Goal: Task Accomplishment & Management: Manage account settings

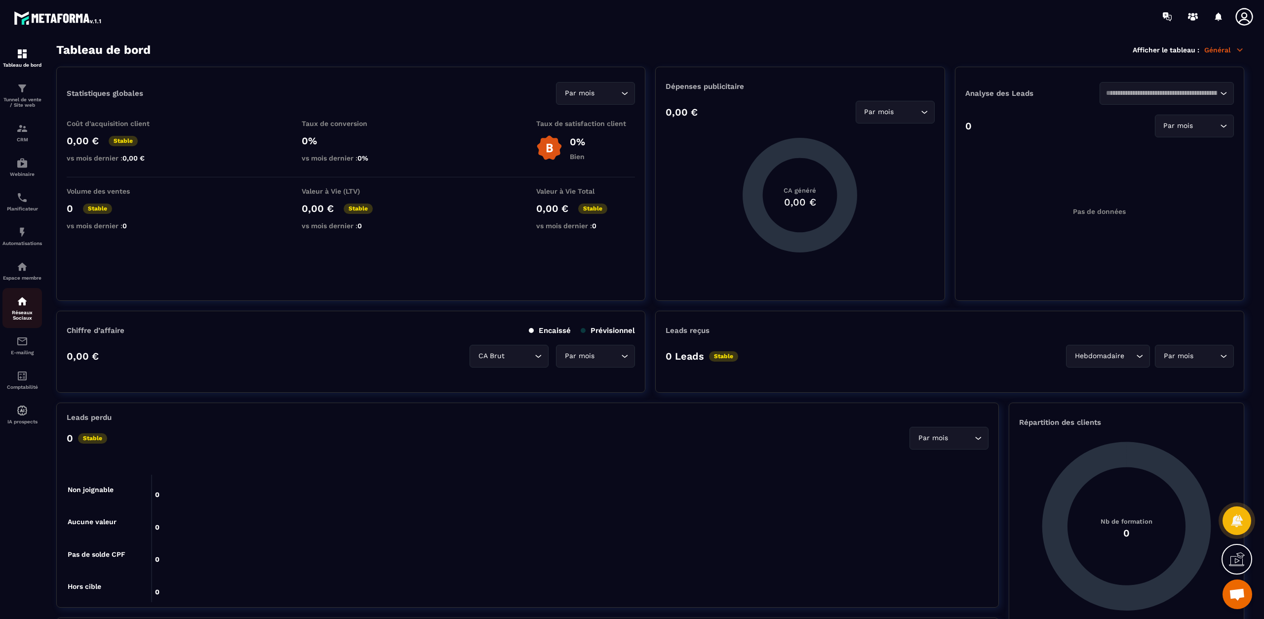
click at [22, 312] on p "Réseaux Sociaux" at bounding box center [22, 315] width 40 height 11
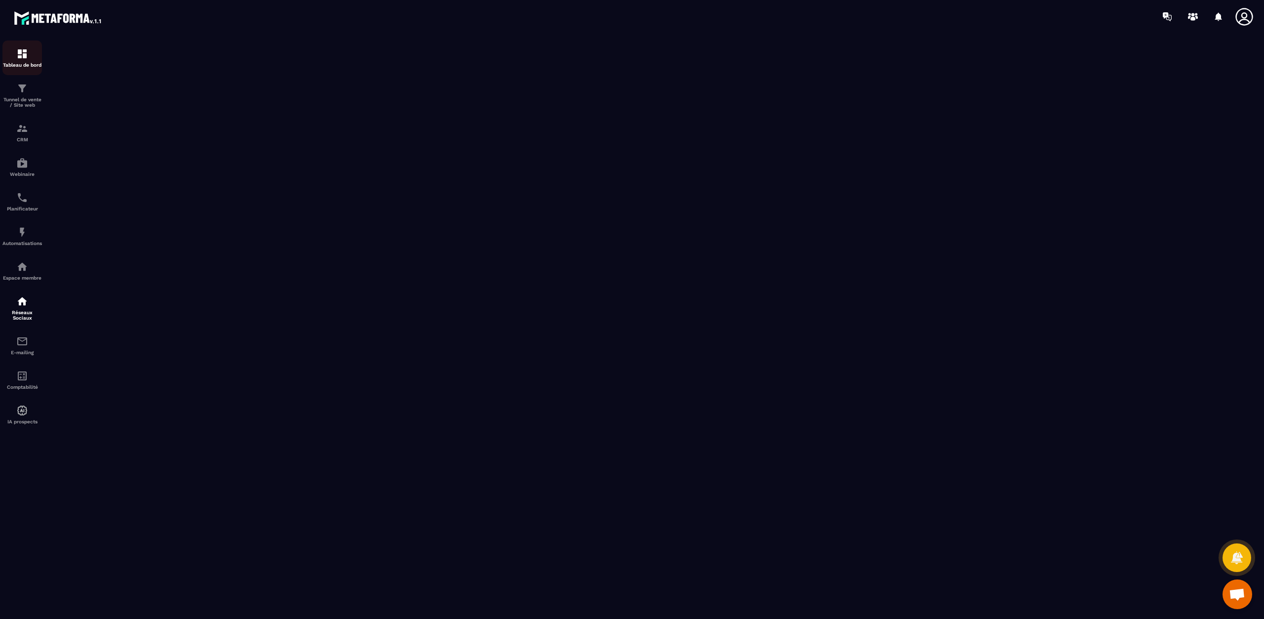
click at [25, 55] on img at bounding box center [22, 54] width 12 height 12
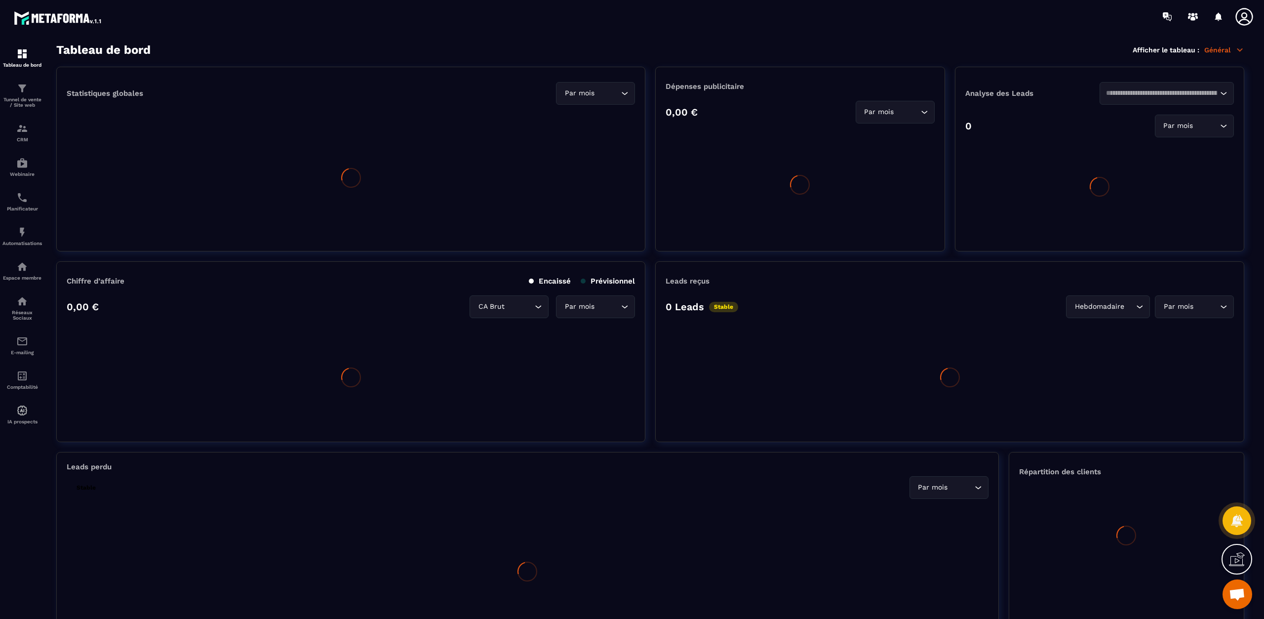
click at [1250, 19] on icon at bounding box center [1245, 17] width 20 height 20
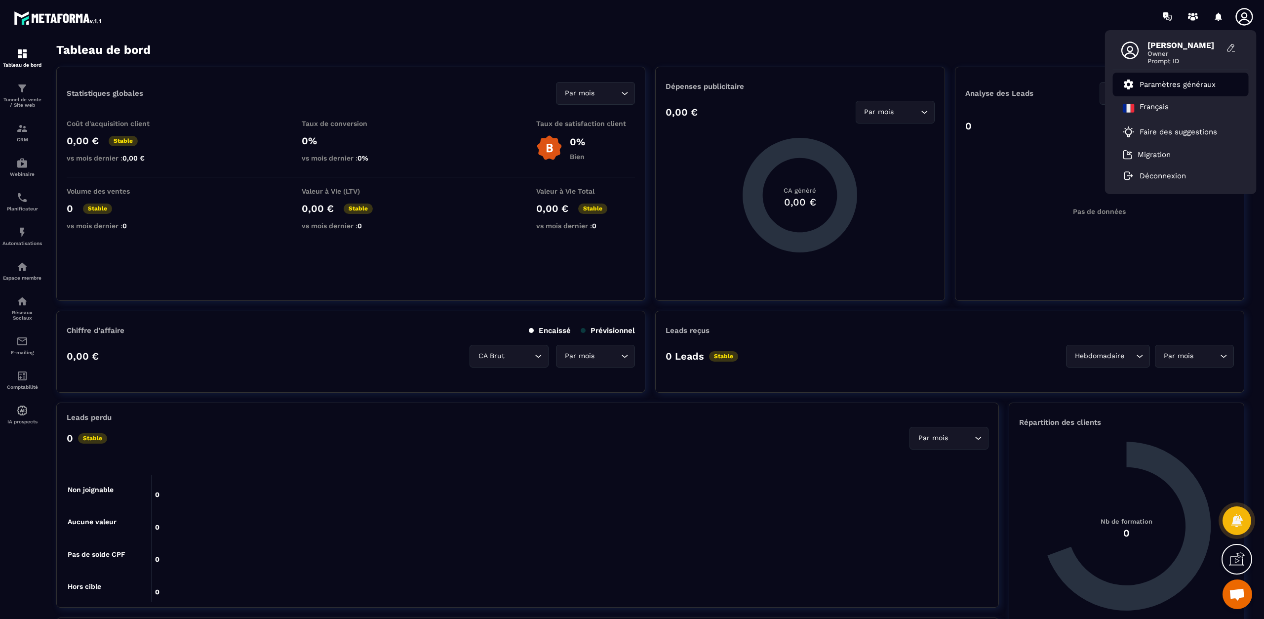
click at [1159, 84] on p "Paramètres généraux" at bounding box center [1178, 84] width 76 height 9
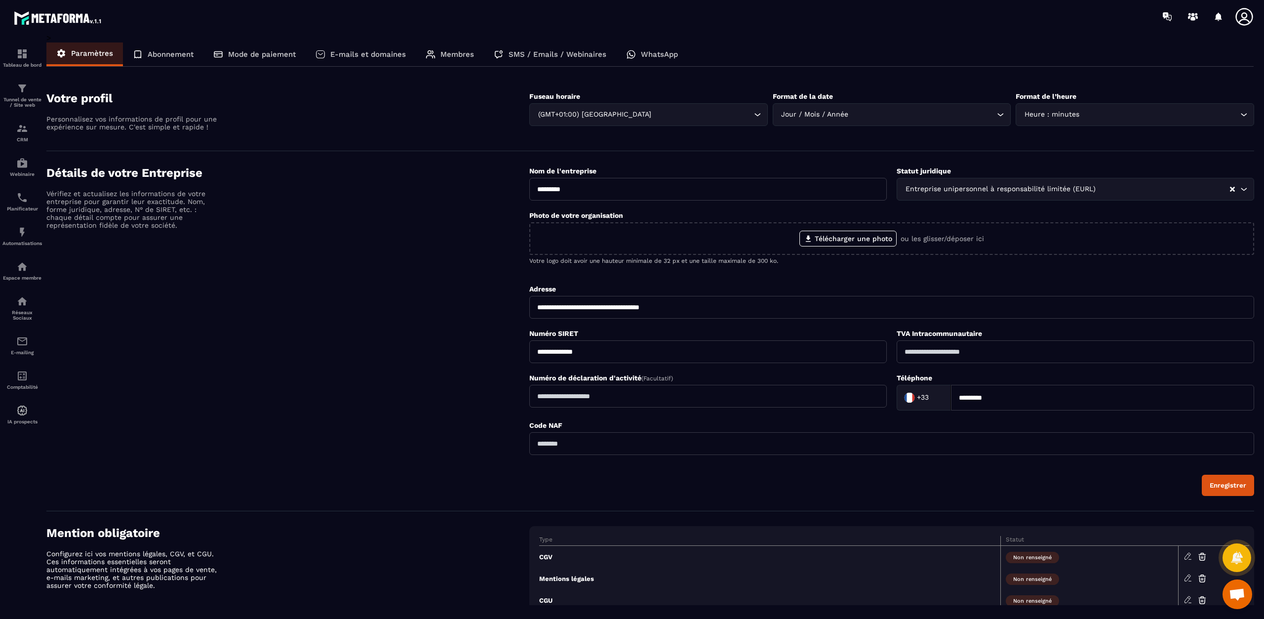
click at [447, 55] on p "Membres" at bounding box center [457, 54] width 34 height 9
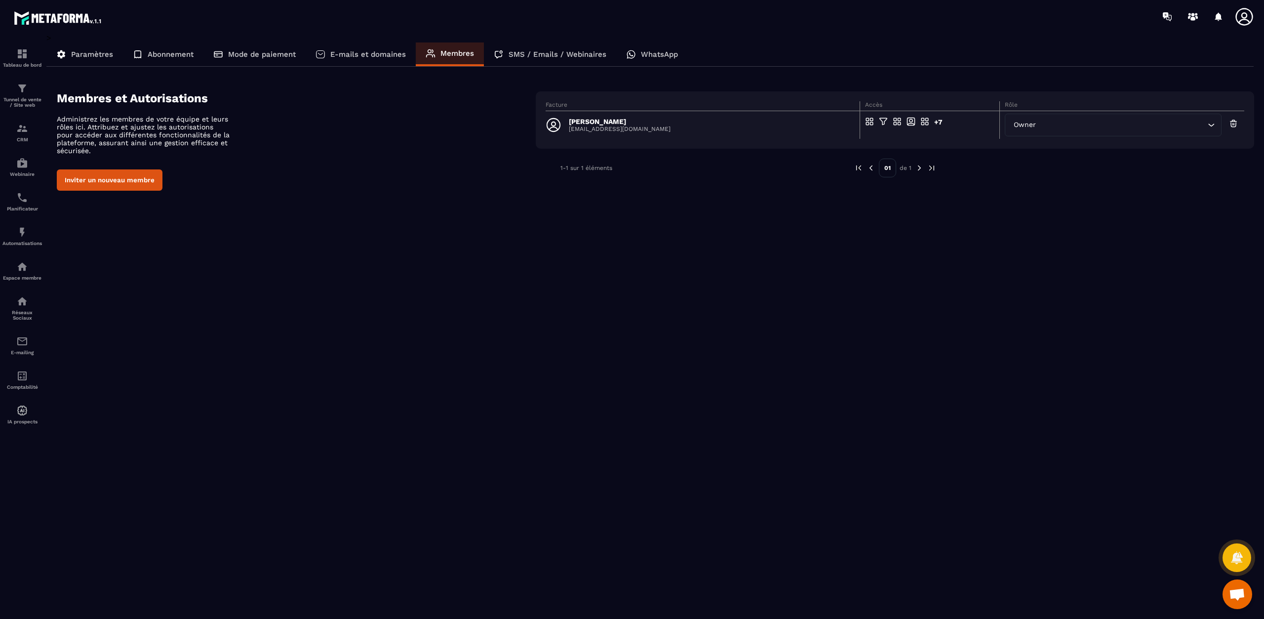
click at [141, 192] on section "Membres et Autorisations Administrez les membres de votre équipe et leurs rôles…" at bounding box center [655, 141] width 1197 height 129
click at [135, 179] on button "Inviter un nouveau membre" at bounding box center [110, 179] width 106 height 21
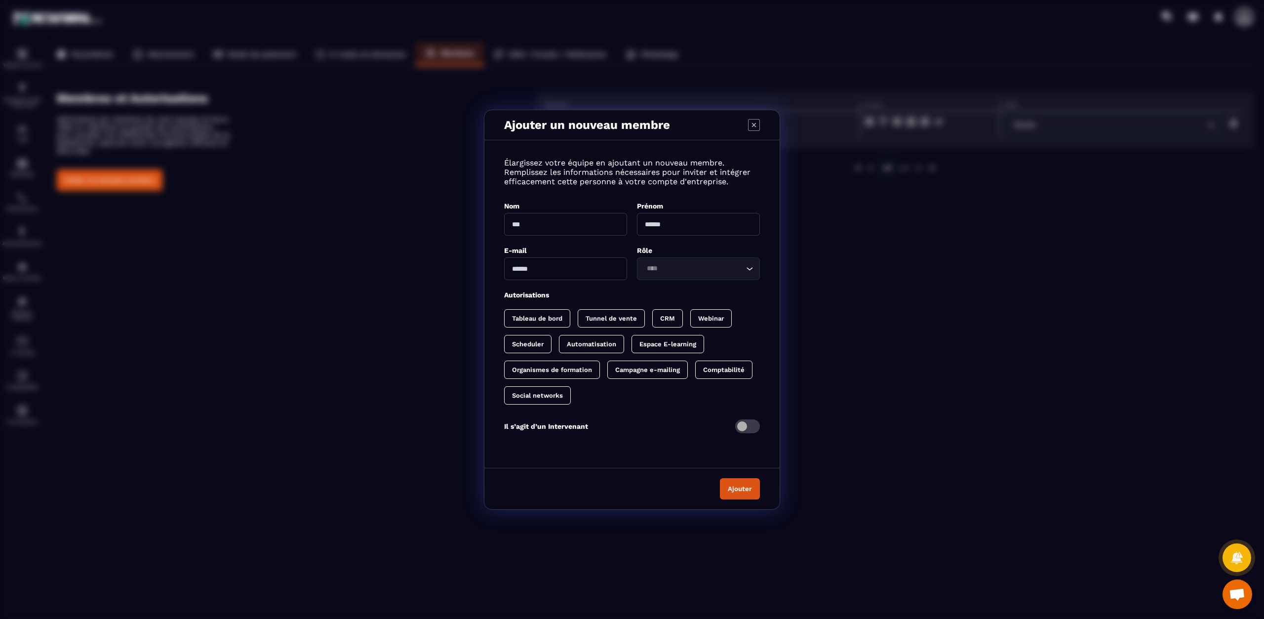
click at [536, 230] on input "Modal window" at bounding box center [565, 224] width 123 height 23
click at [679, 225] on input "Modal window" at bounding box center [698, 224] width 123 height 23
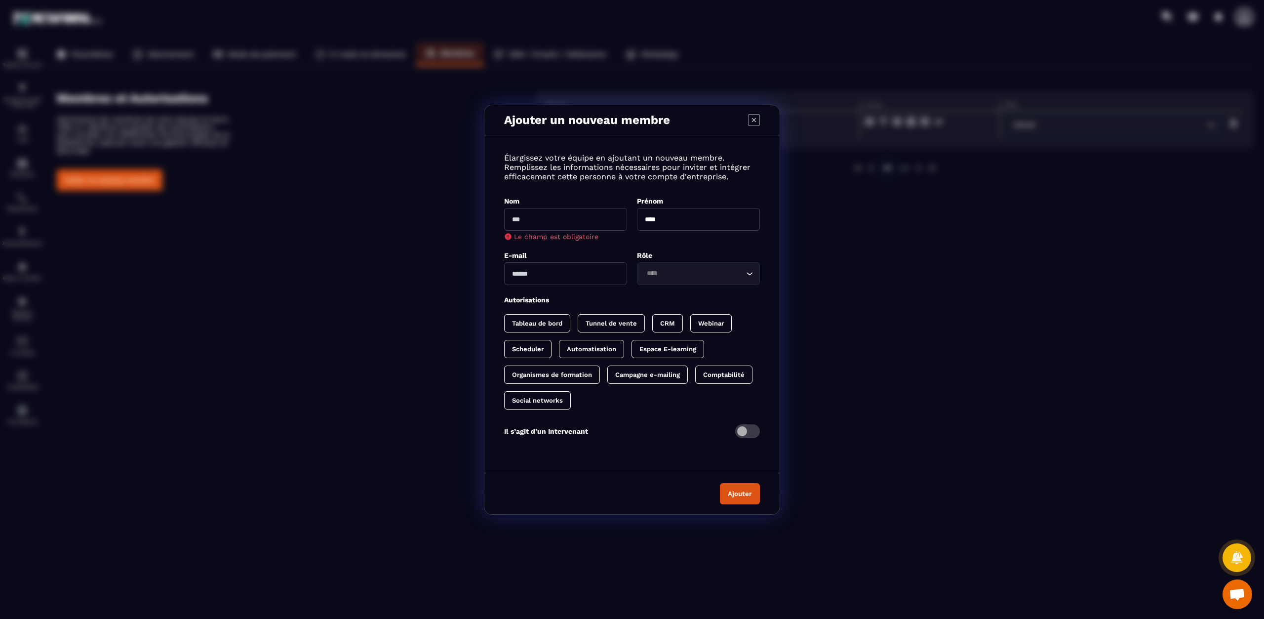
type input "****"
drag, startPoint x: 531, startPoint y: 207, endPoint x: 532, endPoint y: 213, distance: 5.6
click at [532, 210] on input "Modal window" at bounding box center [565, 219] width 123 height 23
click at [565, 245] on div "Élargissez votre équipe en ajoutant un nouveau membre. Remplissez les informati…" at bounding box center [631, 301] width 295 height 313
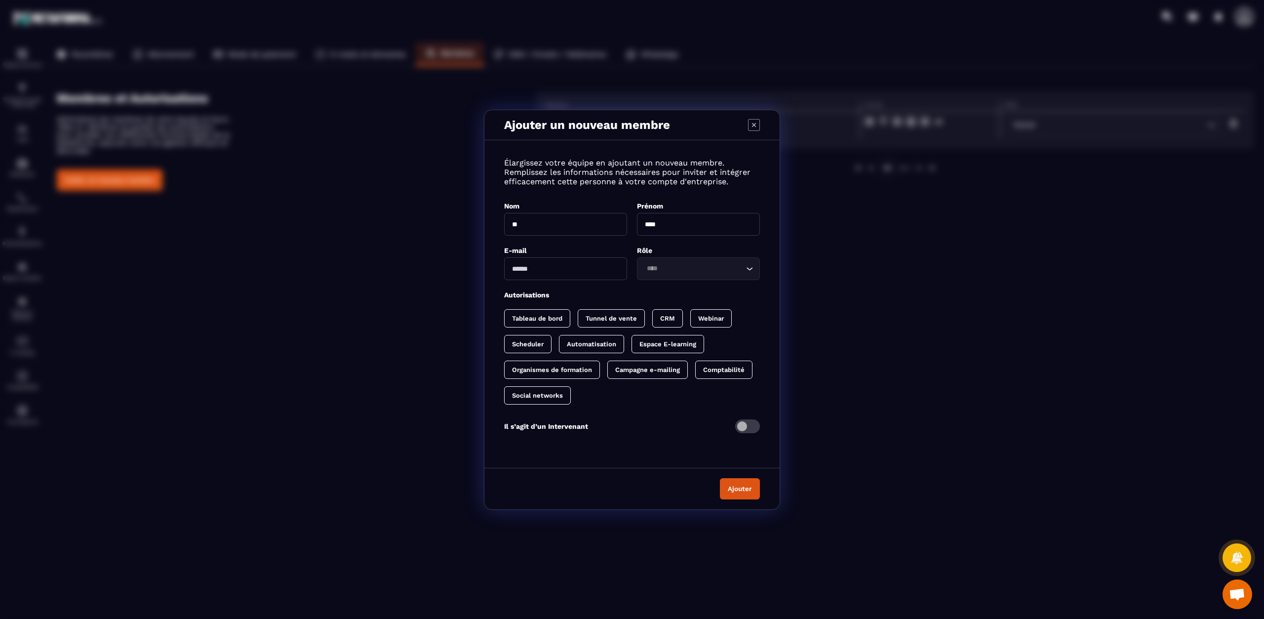
drag, startPoint x: 535, startPoint y: 223, endPoint x: 489, endPoint y: 217, distance: 46.8
click at [489, 217] on div "Élargissez votre équipe en ajoutant un nouveau membre. Remplissez les informati…" at bounding box center [631, 301] width 295 height 303
click at [547, 274] on input "Modal window" at bounding box center [565, 268] width 123 height 23
click at [537, 223] on input "**" at bounding box center [565, 224] width 123 height 23
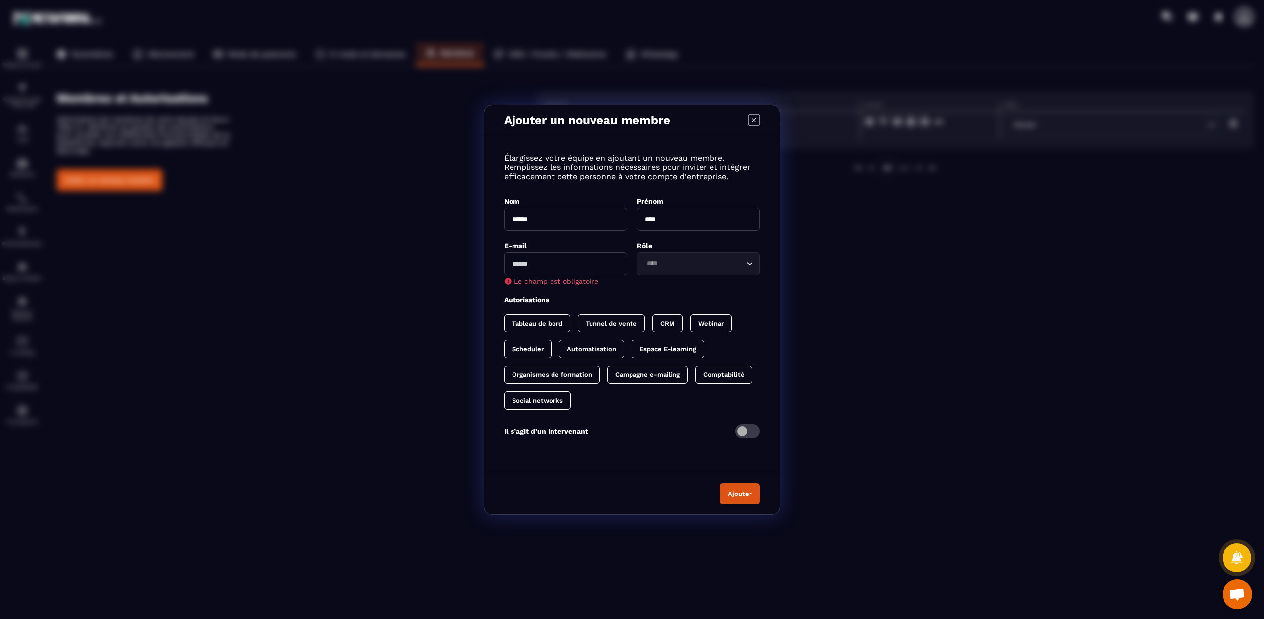
click at [554, 282] on span "Le champ est obligatoire" at bounding box center [556, 281] width 84 height 8
click at [546, 223] on input "******" at bounding box center [565, 219] width 123 height 23
type input "******"
click at [552, 275] on input "Modal window" at bounding box center [565, 263] width 123 height 23
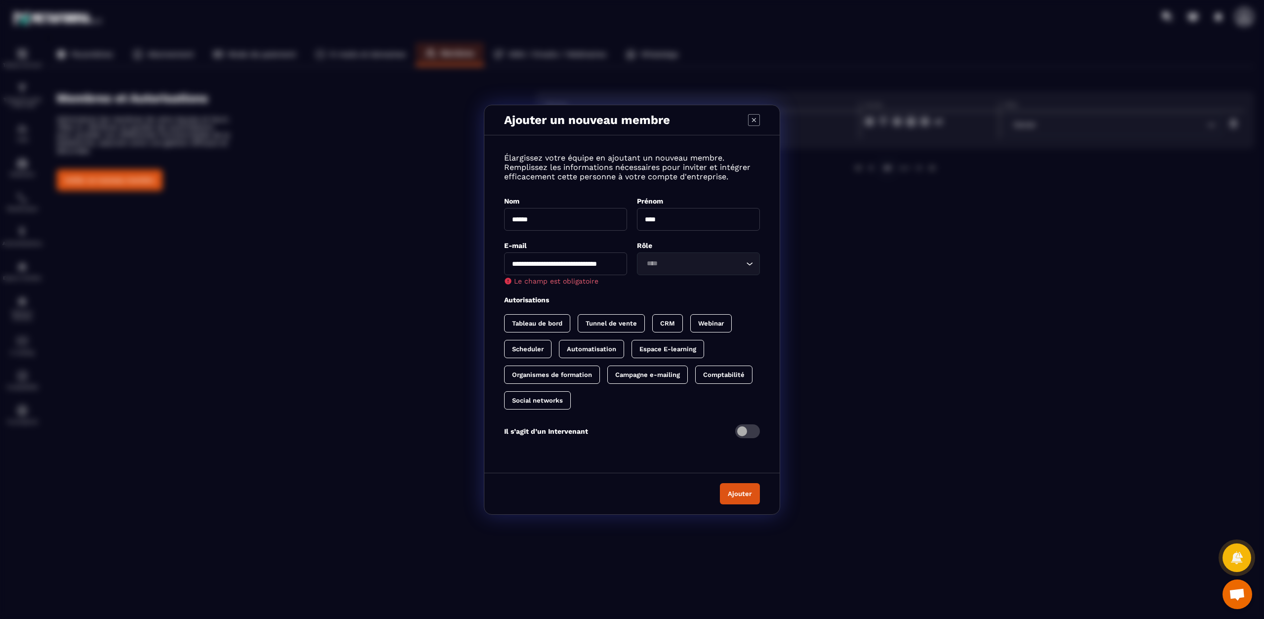
type input "**********"
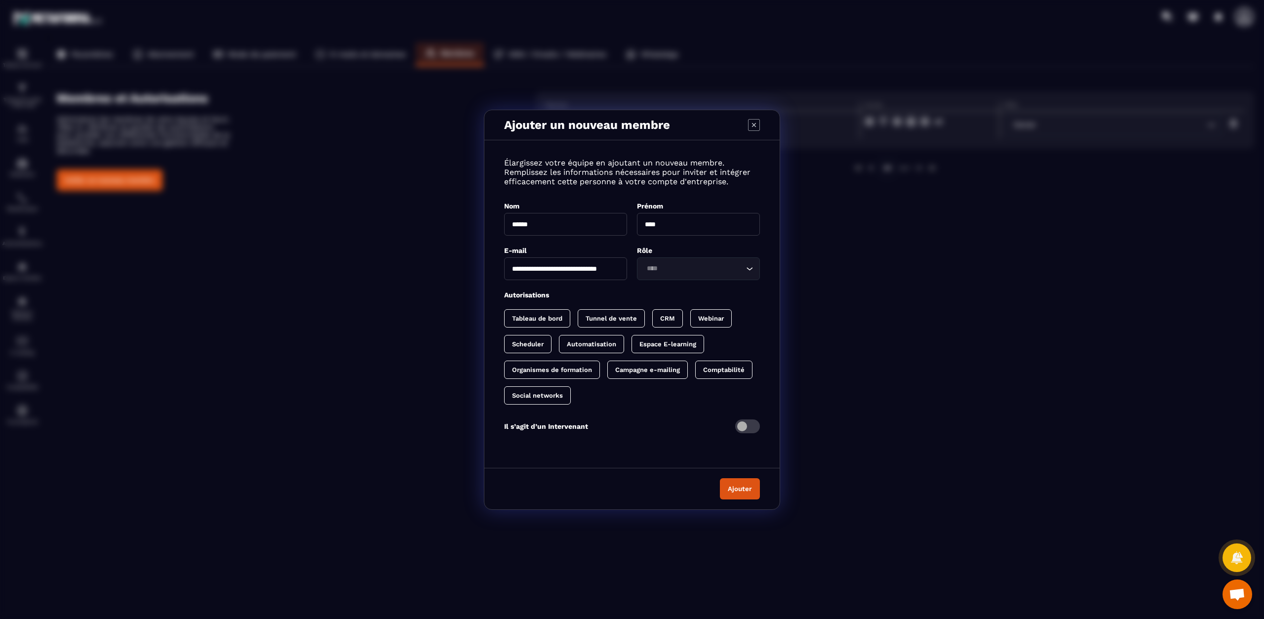
scroll to position [0, 0]
click at [629, 282] on div "**********" at bounding box center [631, 301] width 295 height 303
click at [664, 277] on div "Loading..." at bounding box center [698, 268] width 123 height 23
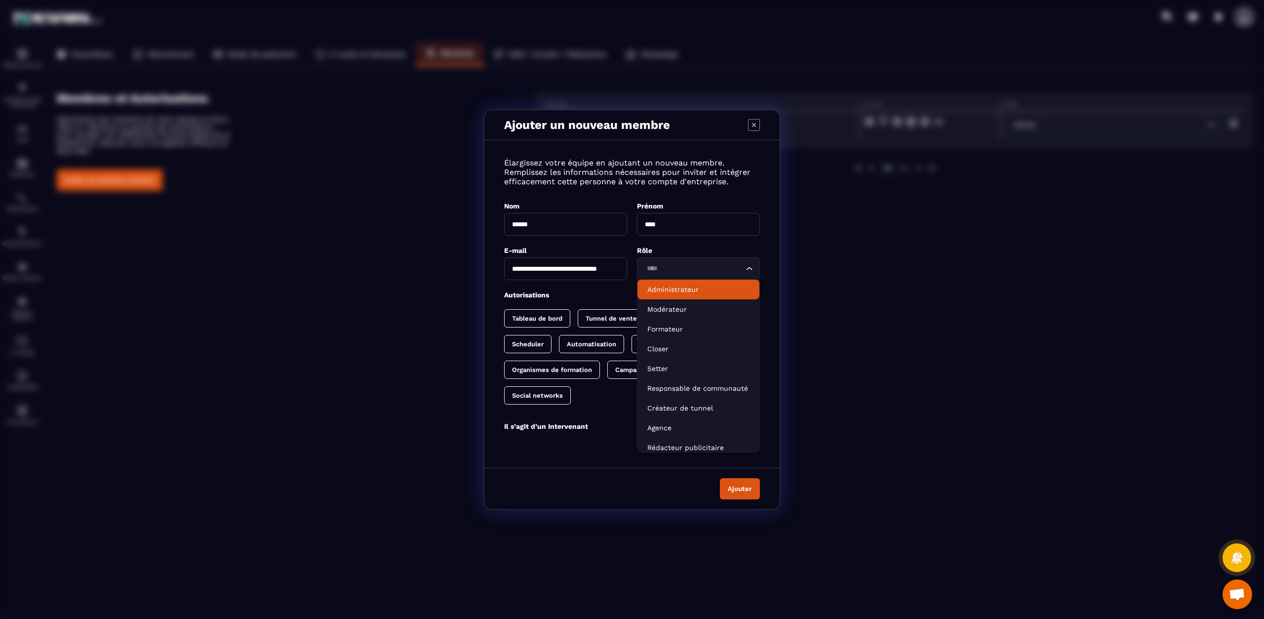
click at [665, 291] on p "Administrateur" at bounding box center [698, 289] width 102 height 10
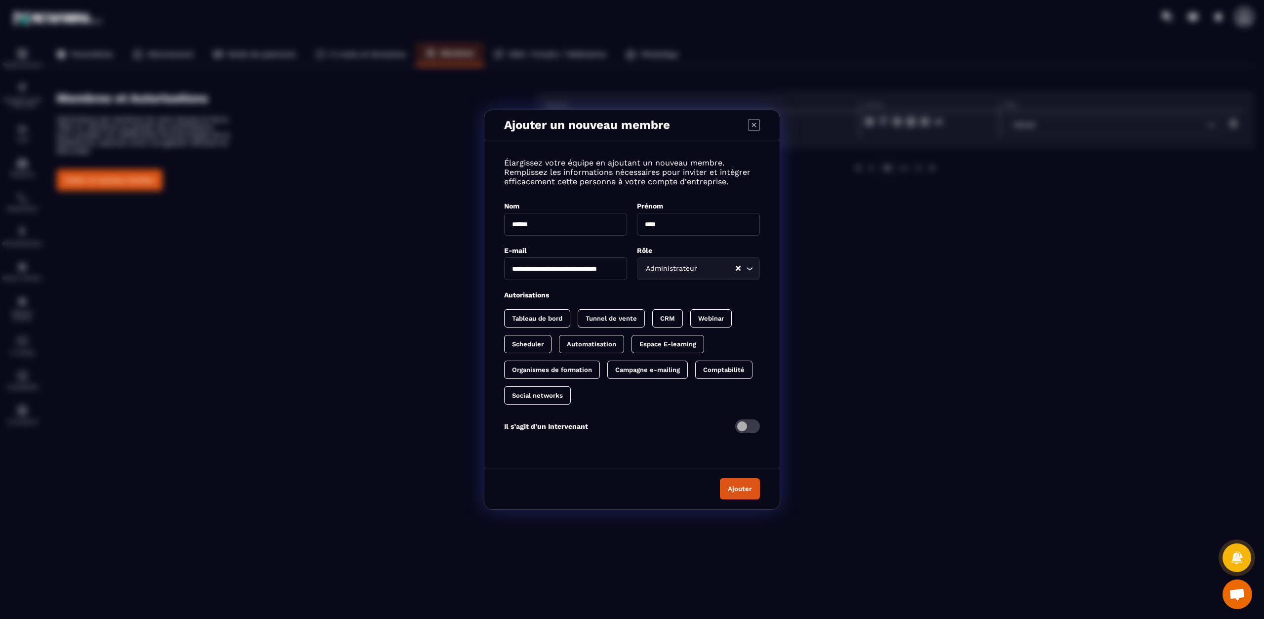
click at [535, 394] on p "Social networks" at bounding box center [537, 395] width 51 height 7
click at [749, 427] on span "Modal window" at bounding box center [747, 426] width 25 height 14
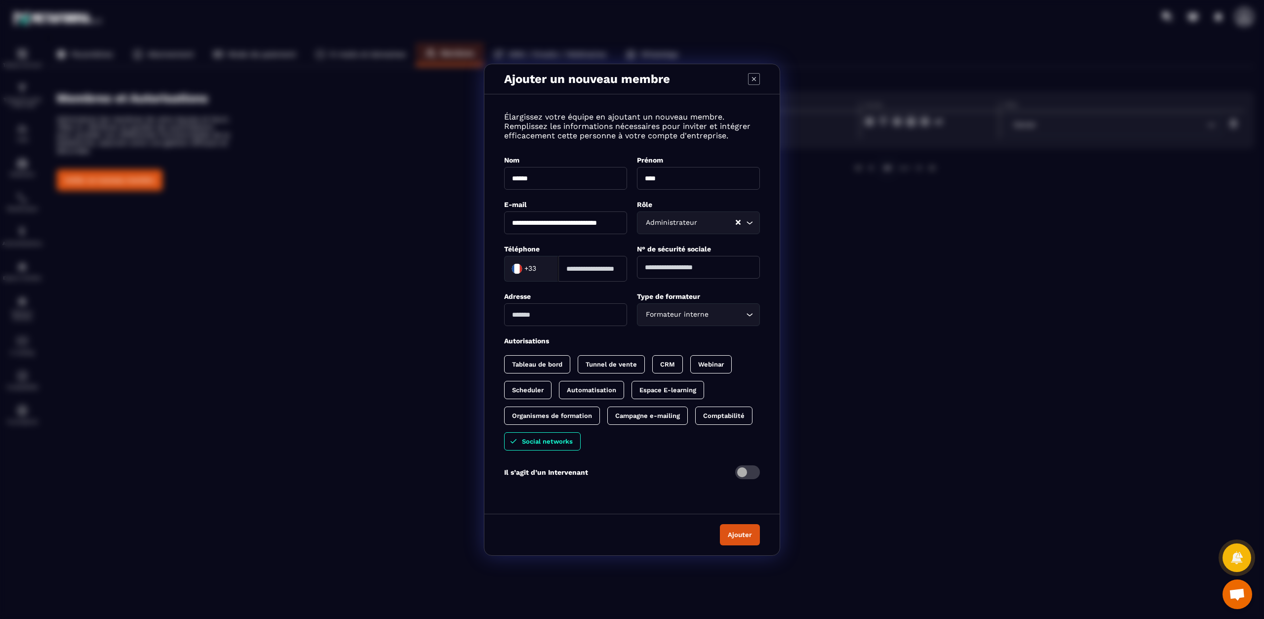
click at [737, 533] on button "Ajouter" at bounding box center [740, 534] width 40 height 21
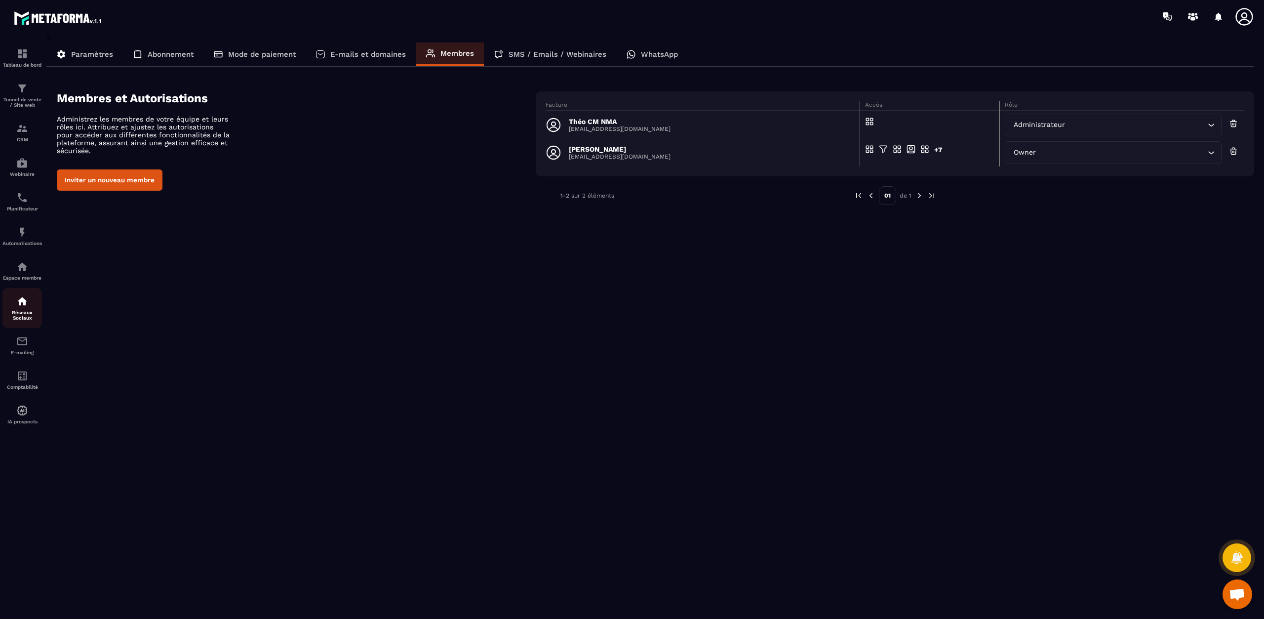
click at [23, 312] on p "Réseaux Sociaux" at bounding box center [22, 315] width 40 height 11
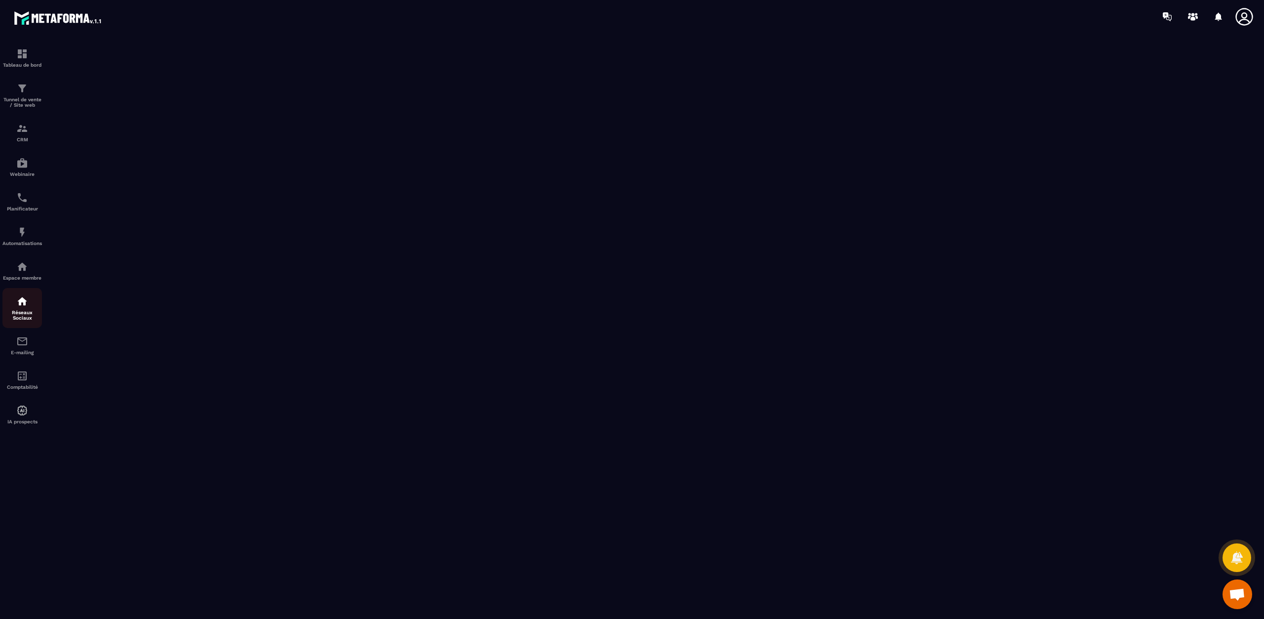
click at [19, 301] on img at bounding box center [22, 301] width 12 height 12
click at [27, 343] on img at bounding box center [22, 341] width 12 height 12
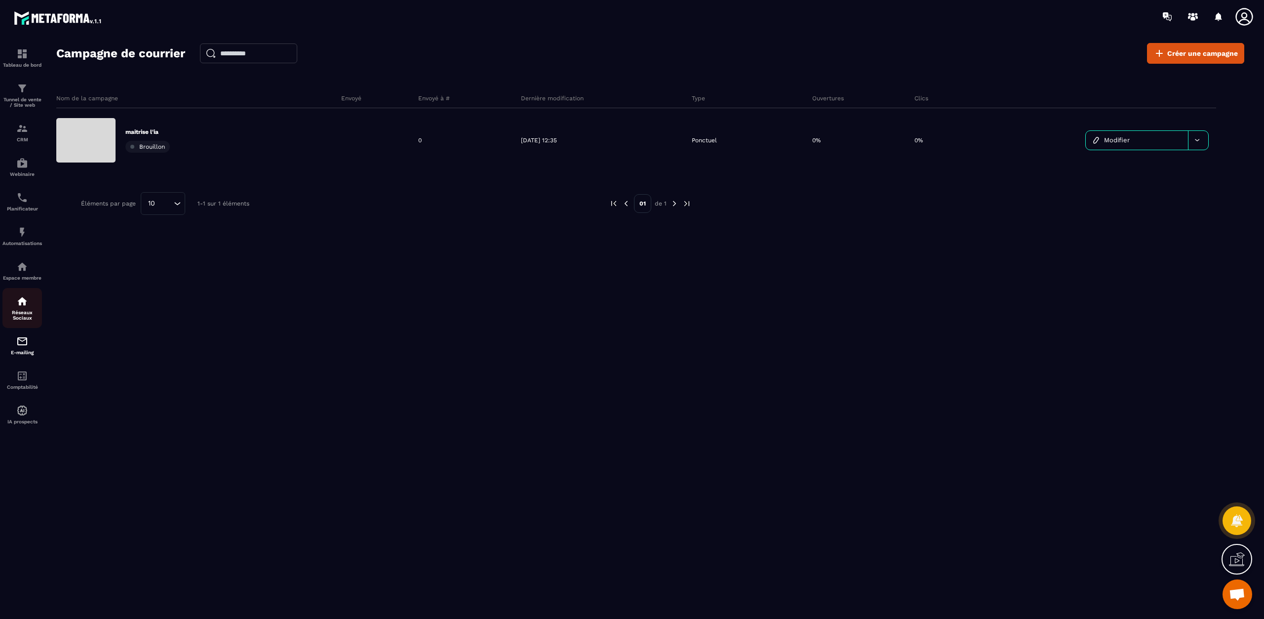
click at [29, 304] on div "Réseaux Sociaux" at bounding box center [22, 307] width 40 height 25
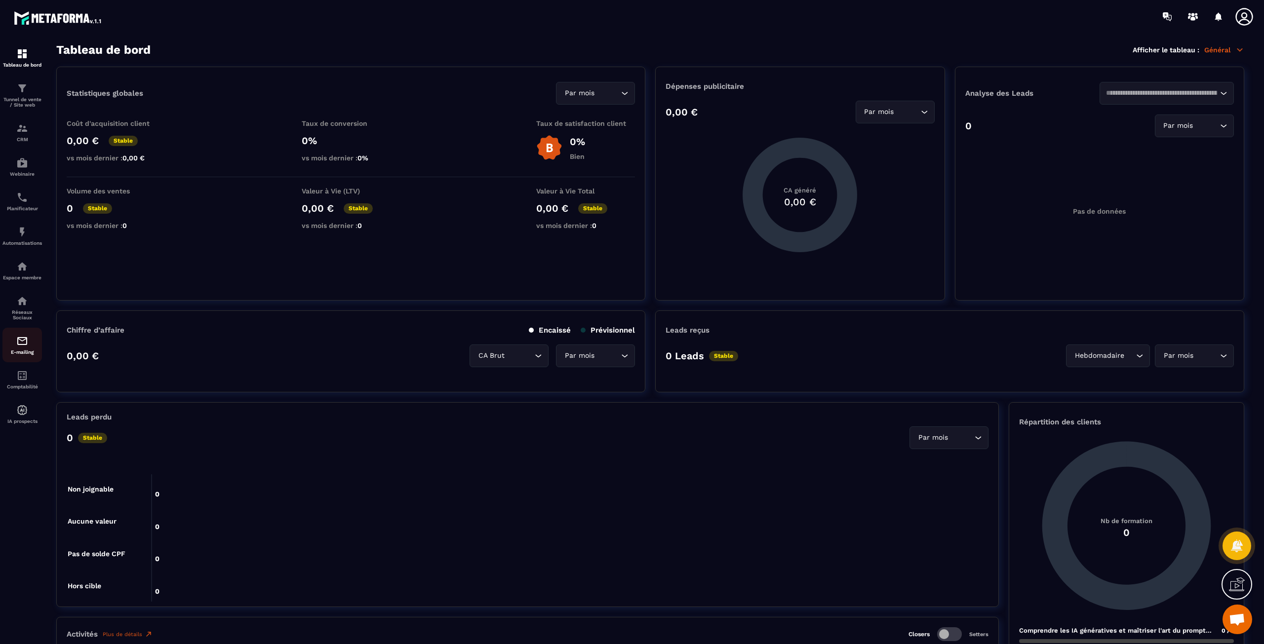
click at [33, 353] on p "E-mailing" at bounding box center [22, 352] width 40 height 5
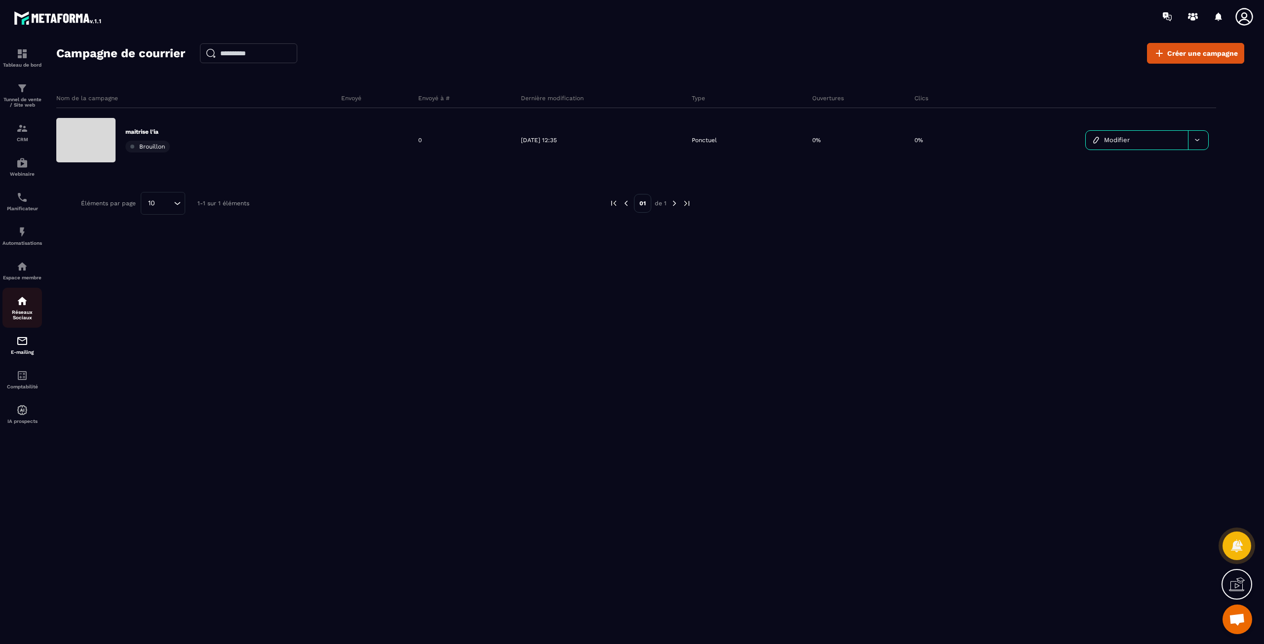
click at [20, 297] on img at bounding box center [22, 301] width 12 height 12
